Goal: Find specific page/section: Find specific page/section

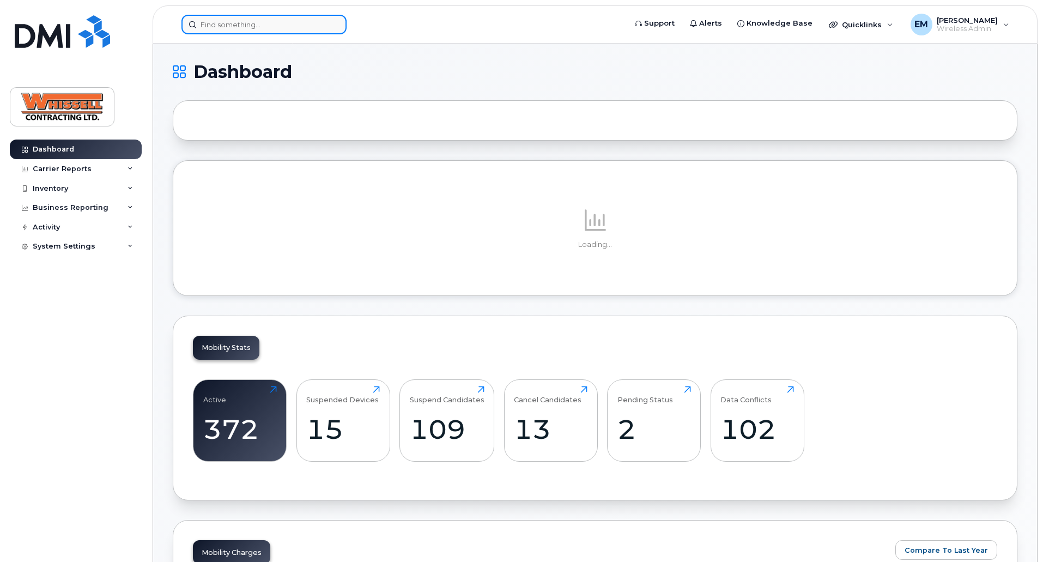
click at [228, 19] on input at bounding box center [263, 25] width 165 height 20
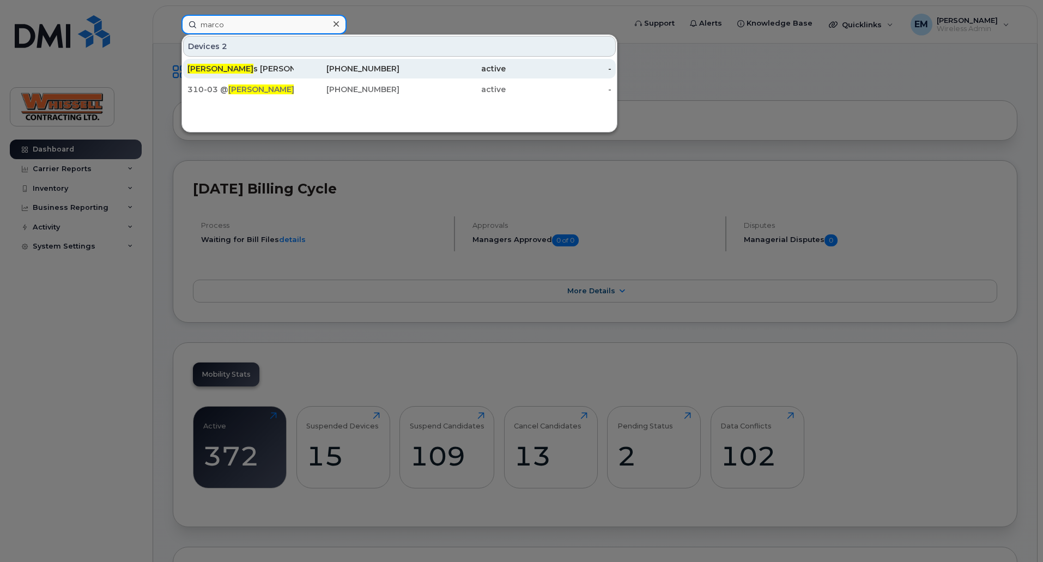
type input "marco"
click at [229, 65] on div "Marco s Martinez" at bounding box center [240, 68] width 106 height 11
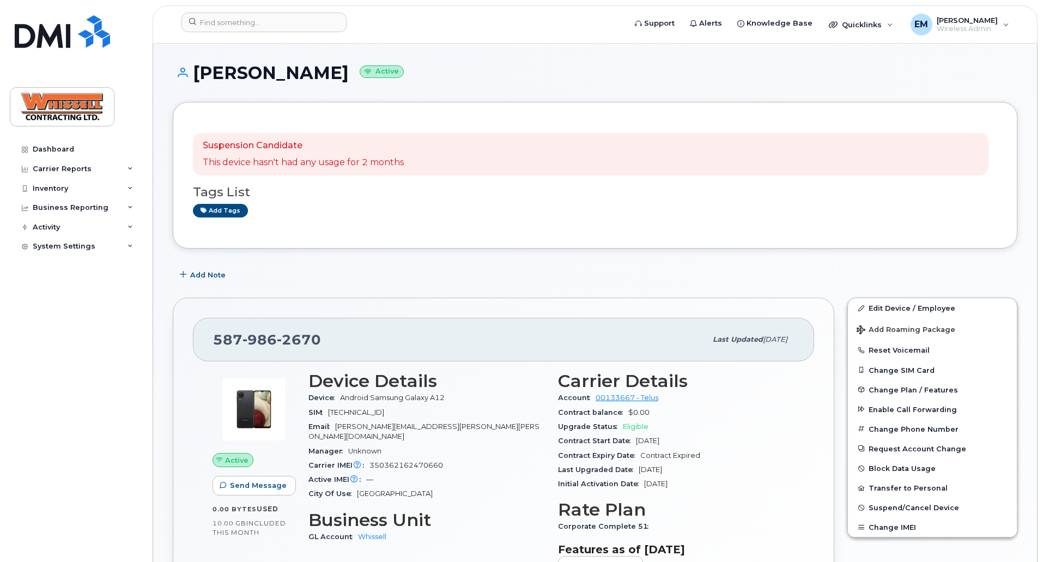
scroll to position [163, 0]
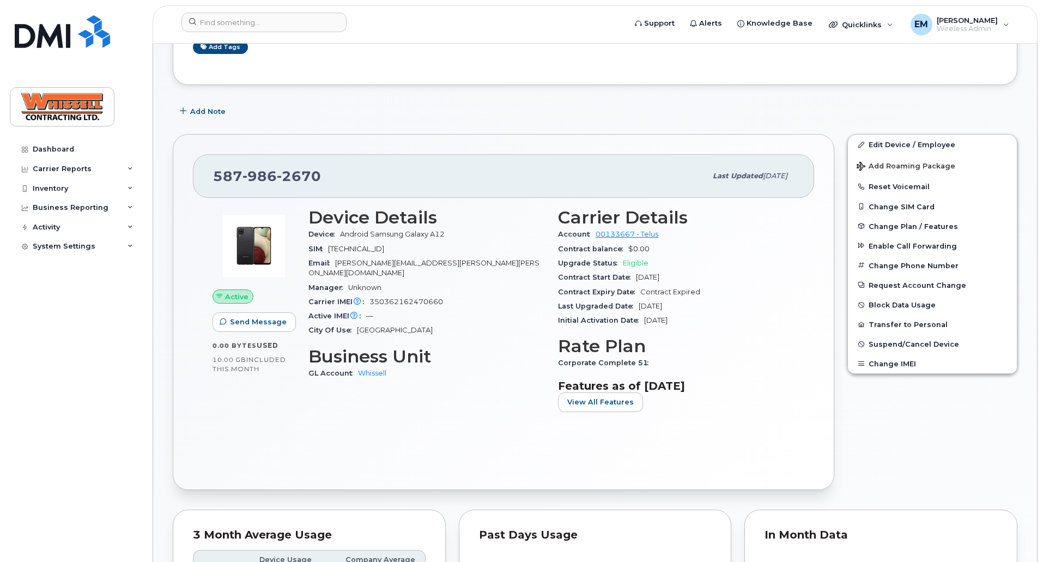
click at [451, 424] on div "Device Details Device Android Samsung Galaxy A12 SIM 8912230102170700797 Email …" at bounding box center [427, 314] width 250 height 226
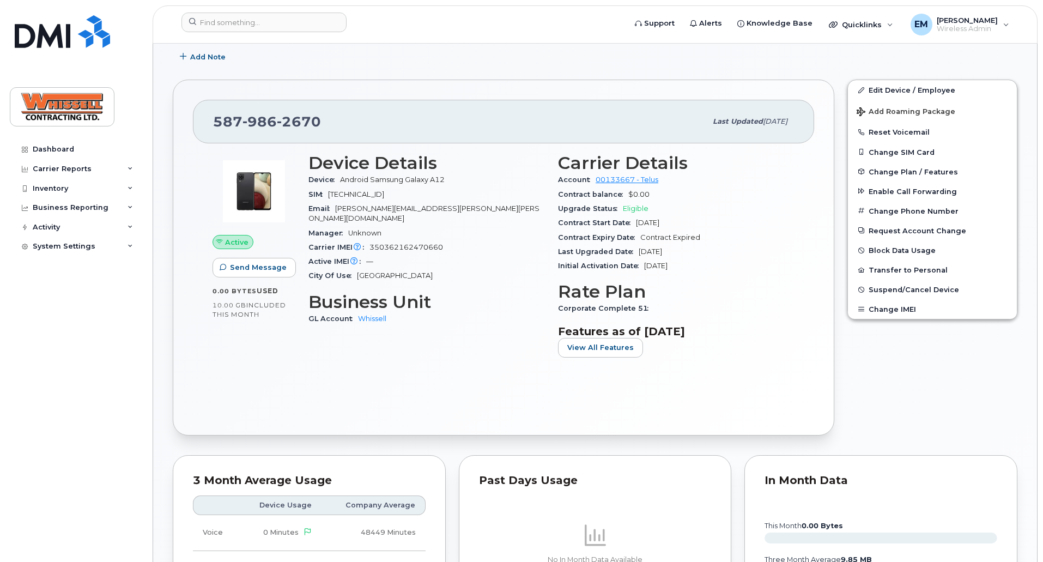
scroll to position [54, 0]
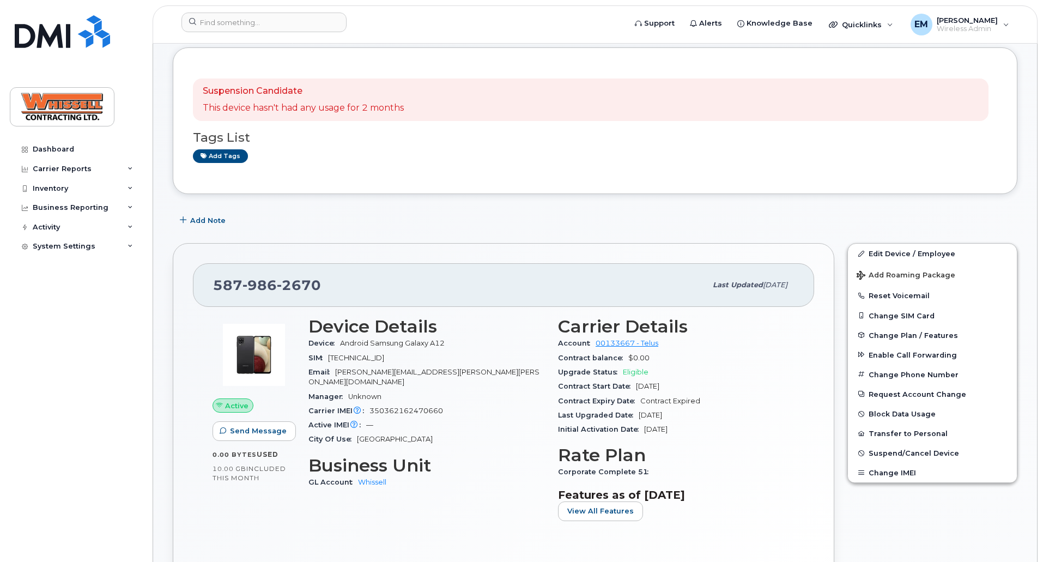
click at [339, 182] on div "Suspension Candidate This device hasn't had any usage for 2 months Tags List Ad…" at bounding box center [595, 120] width 844 height 147
click at [230, 21] on input at bounding box center [263, 23] width 165 height 20
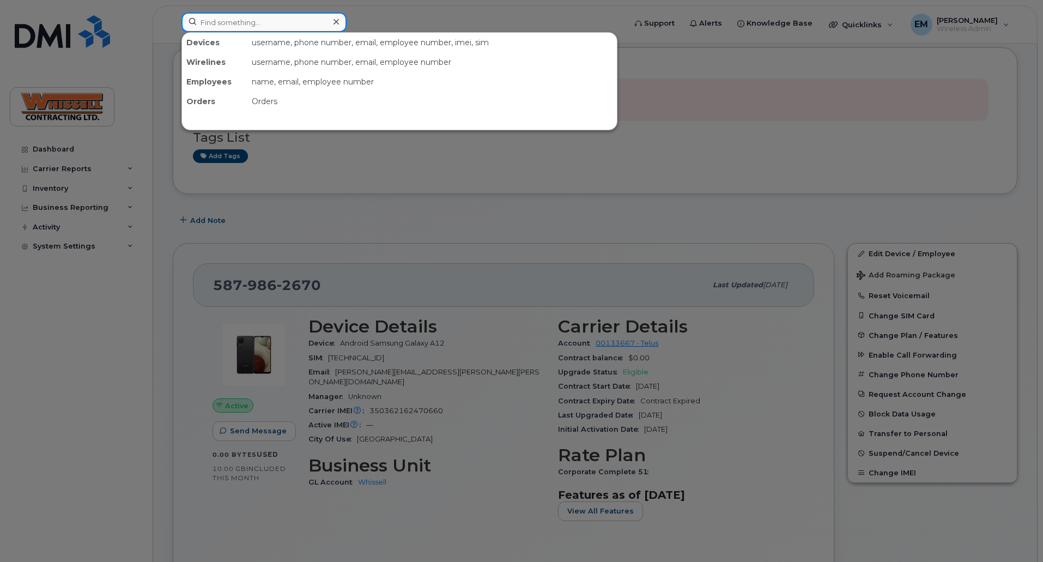
paste input "4037102750"
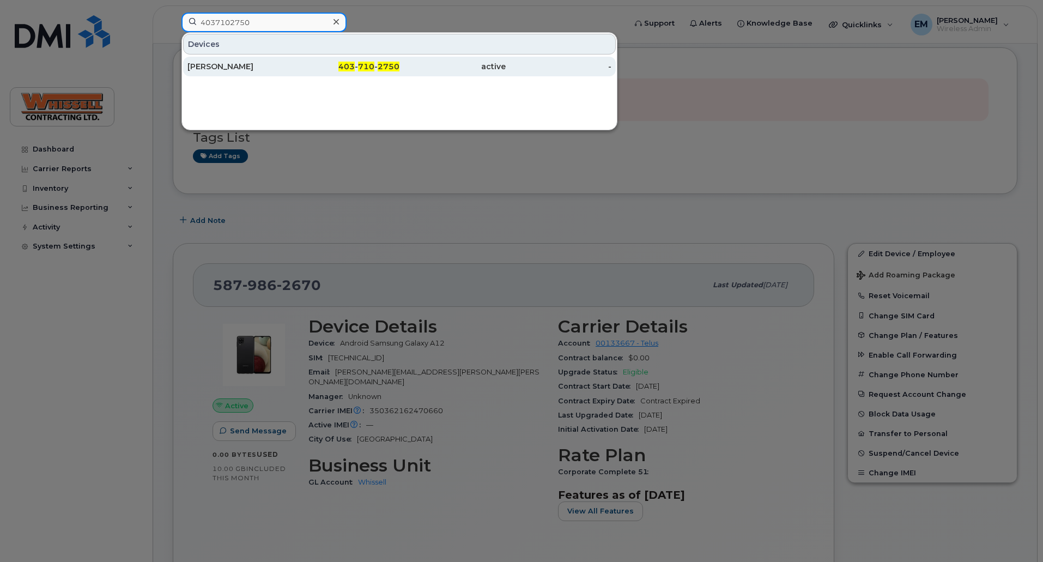
type input "4037102750"
click at [224, 66] on div "Adnan El-Maanrabouni" at bounding box center [240, 66] width 106 height 11
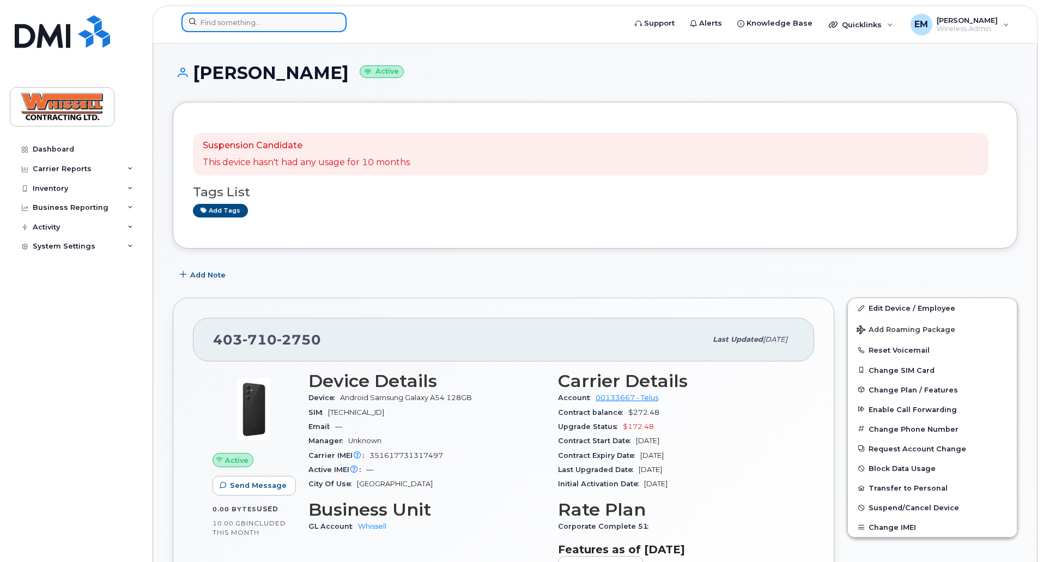
click at [248, 23] on input at bounding box center [263, 23] width 165 height 20
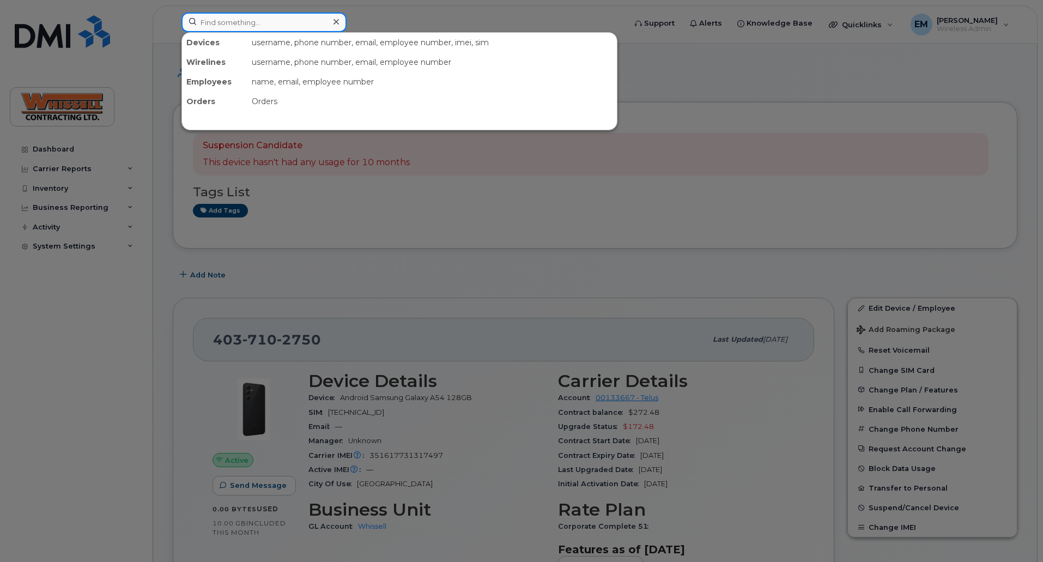
paste input "5872272025"
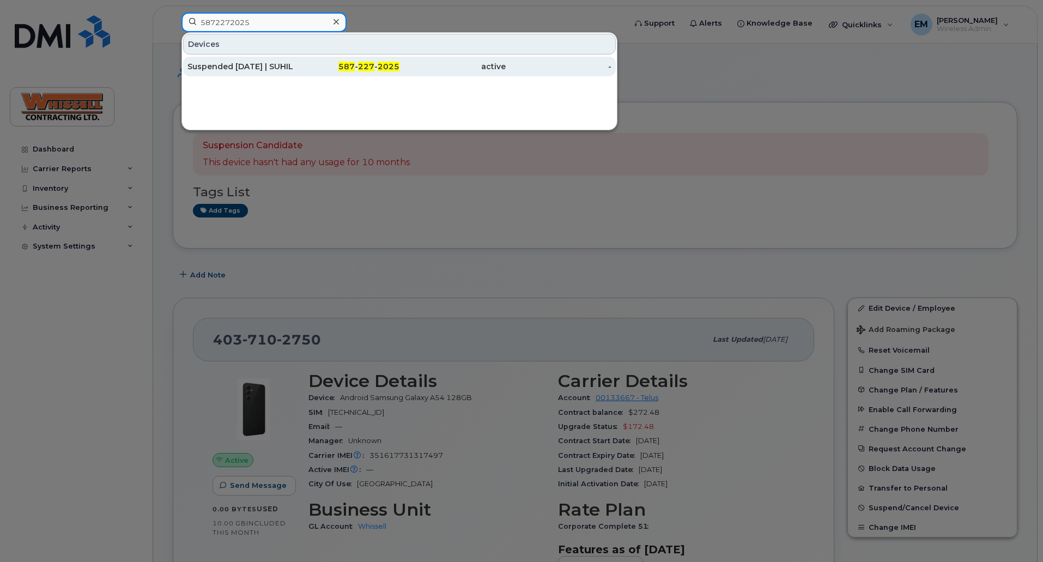
type input "5872272025"
click at [231, 69] on div "Suspended [DATE] | SUHILE ROMAN" at bounding box center [240, 66] width 106 height 11
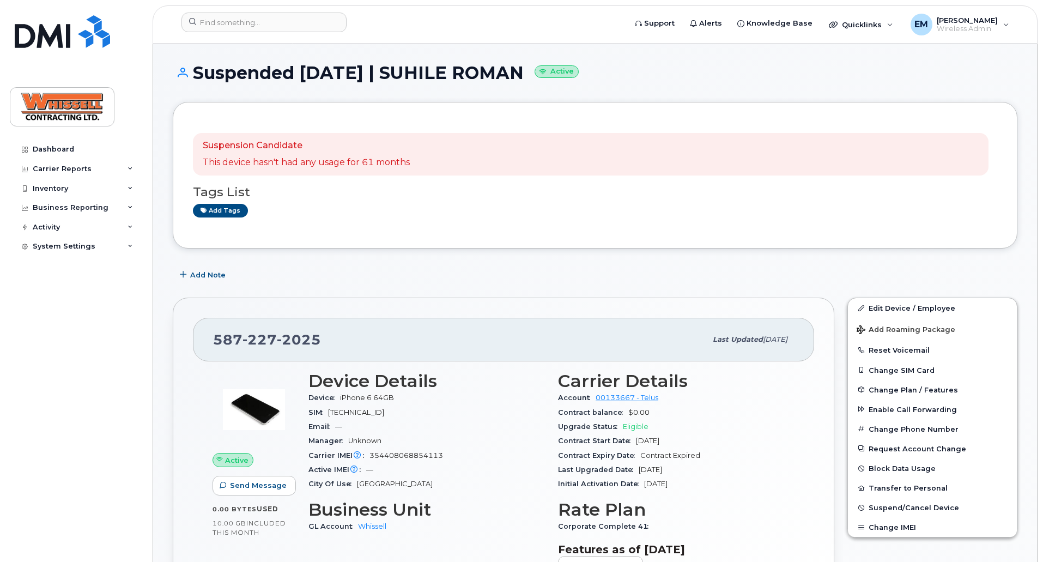
click at [324, 339] on div "[PHONE_NUMBER]" at bounding box center [459, 339] width 493 height 23
drag, startPoint x: 333, startPoint y: 339, endPoint x: 214, endPoint y: 343, distance: 119.4
click at [214, 343] on div "[PHONE_NUMBER]" at bounding box center [459, 339] width 493 height 23
copy span "[PHONE_NUMBER]"
